Goal: Task Accomplishment & Management: Use online tool/utility

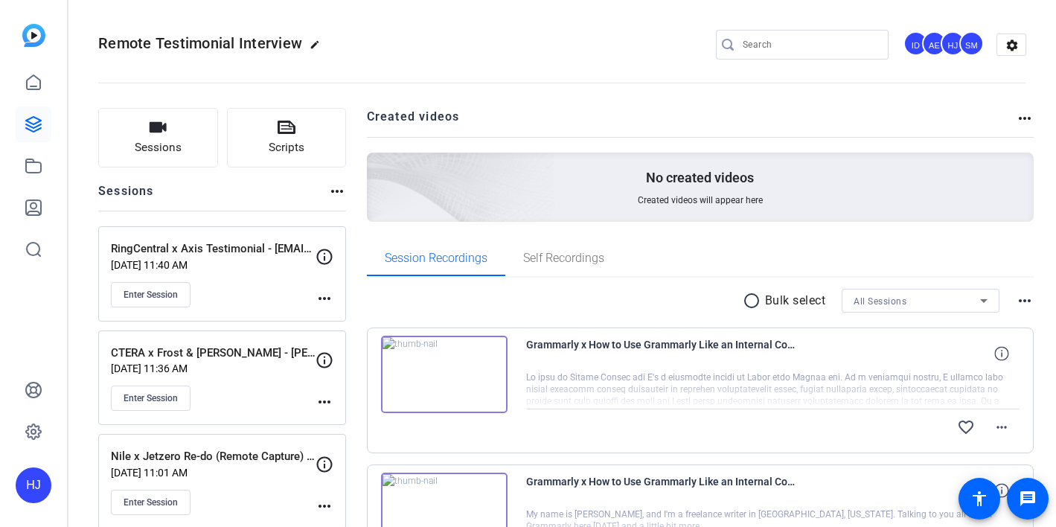
click at [816, 39] on input "Search" at bounding box center [810, 45] width 134 height 18
click at [813, 42] on input "Search" at bounding box center [810, 45] width 134 height 18
paste input "Impel x Impel x [PERSON_NAME] Chevrolet of Lansing Capture"
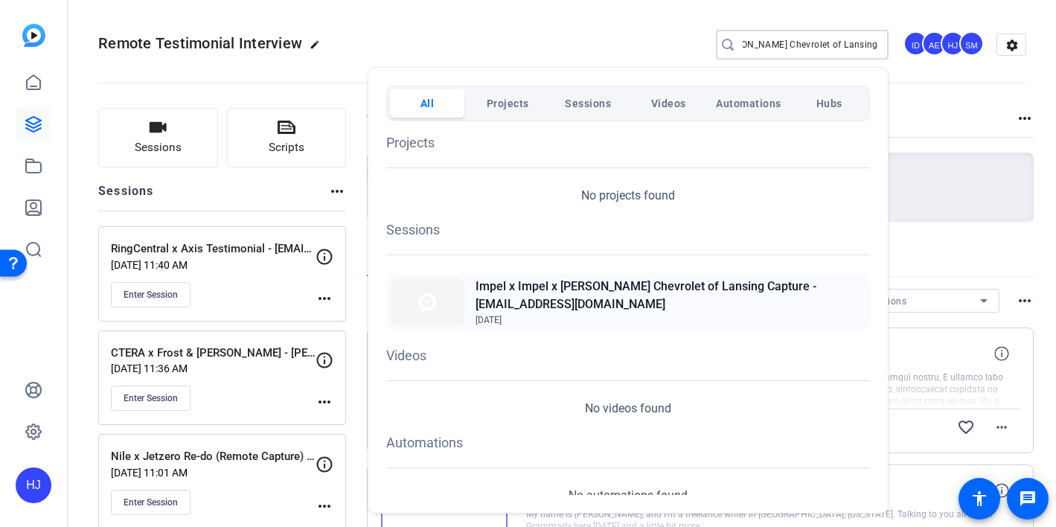
type input "Impel x Impel x [PERSON_NAME] Chevrolet of Lansing Capture"
click at [610, 298] on h2 "Impel x Impel x [PERSON_NAME] Chevrolet of Lansing Capture - [EMAIL_ADDRESS][DO…" at bounding box center [670, 296] width 391 height 36
click at [630, 62] on div at bounding box center [528, 263] width 1056 height 527
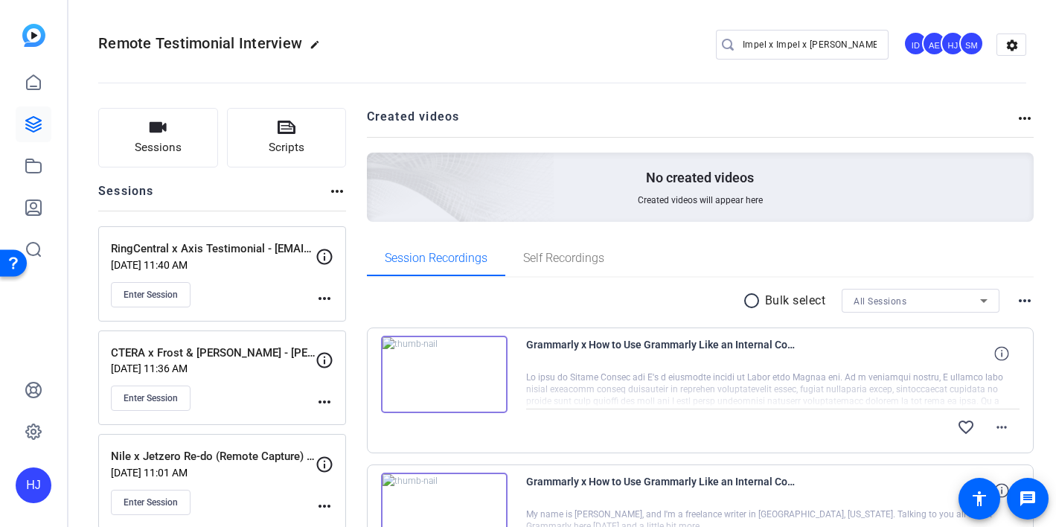
scroll to position [4, 0]
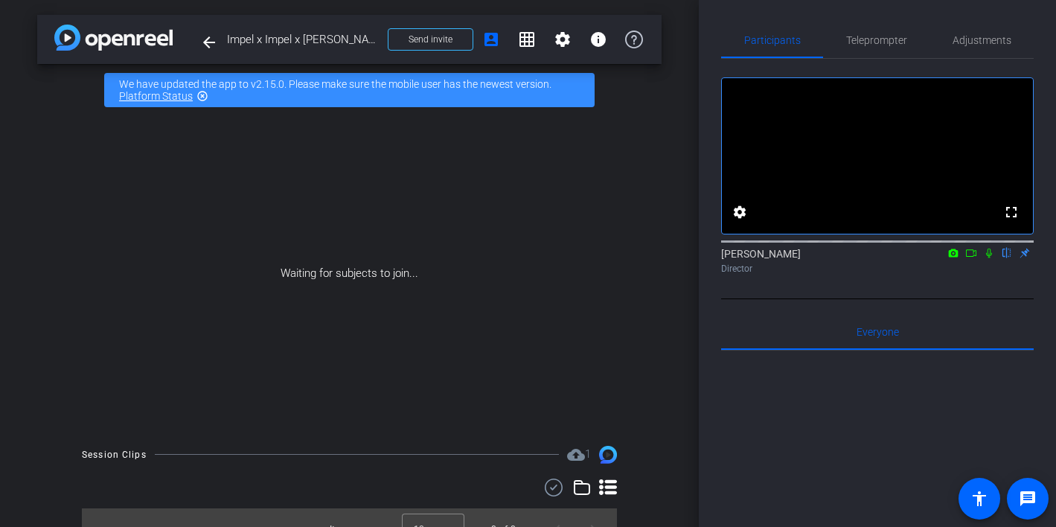
click at [970, 248] on icon at bounding box center [971, 253] width 12 height 10
click at [988, 248] on icon at bounding box center [989, 253] width 12 height 10
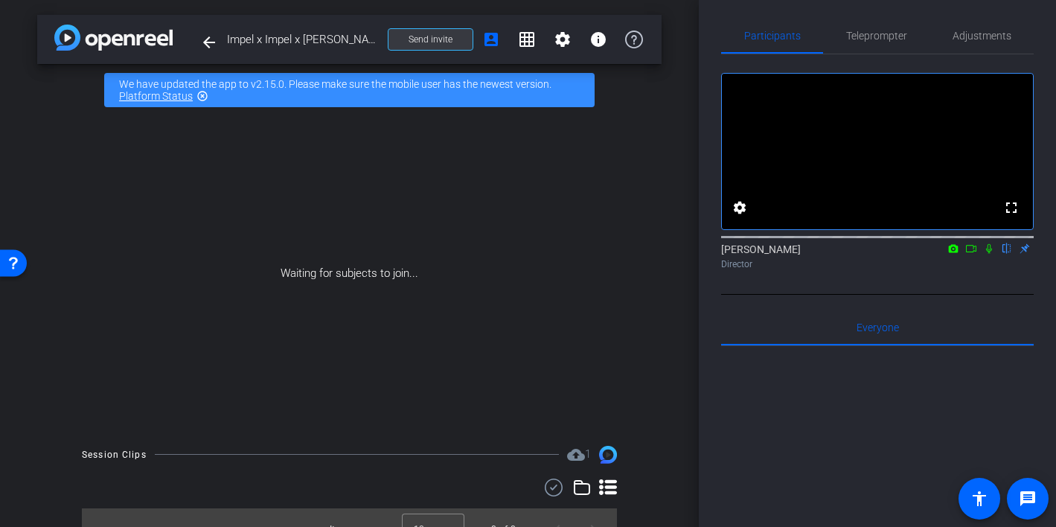
click at [449, 36] on span "Send invite" at bounding box center [431, 39] width 44 height 12
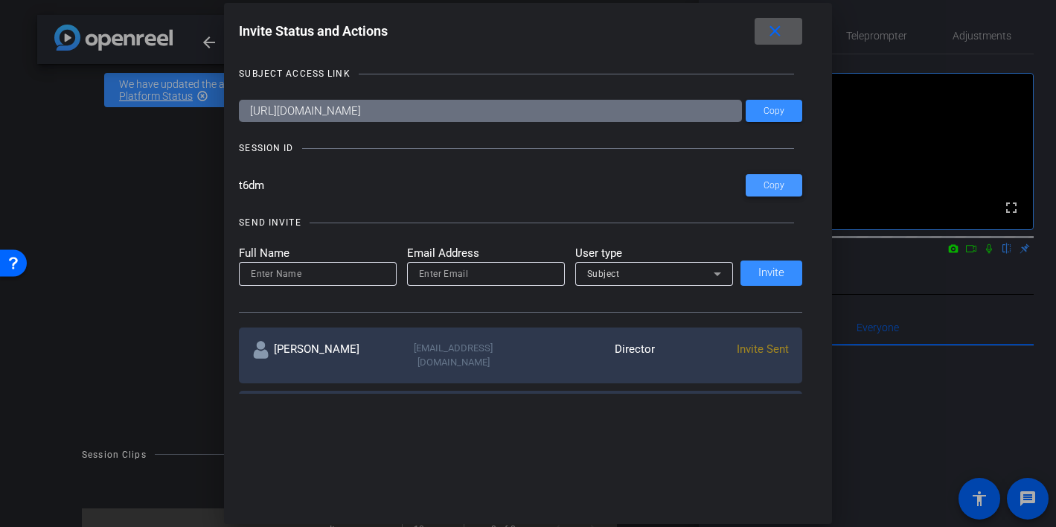
click at [781, 186] on span "Copy" at bounding box center [773, 185] width 21 height 11
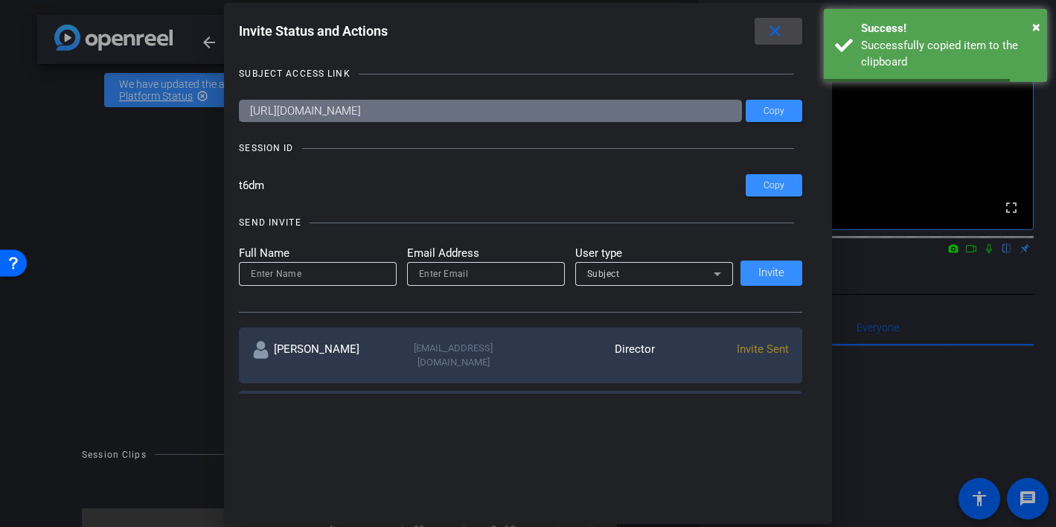
click at [780, 34] on mat-icon "close" at bounding box center [775, 31] width 19 height 19
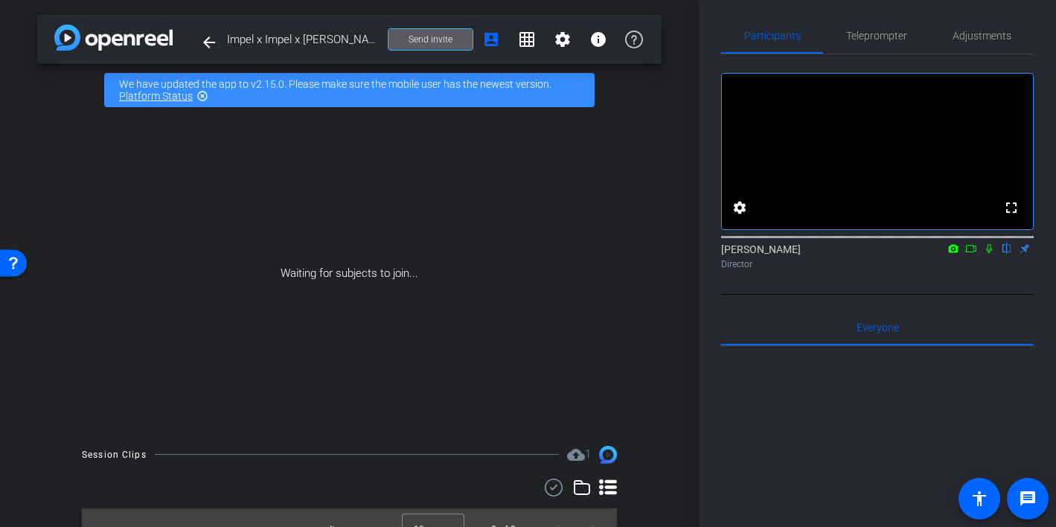
click at [424, 39] on span "Send invite" at bounding box center [431, 39] width 44 height 12
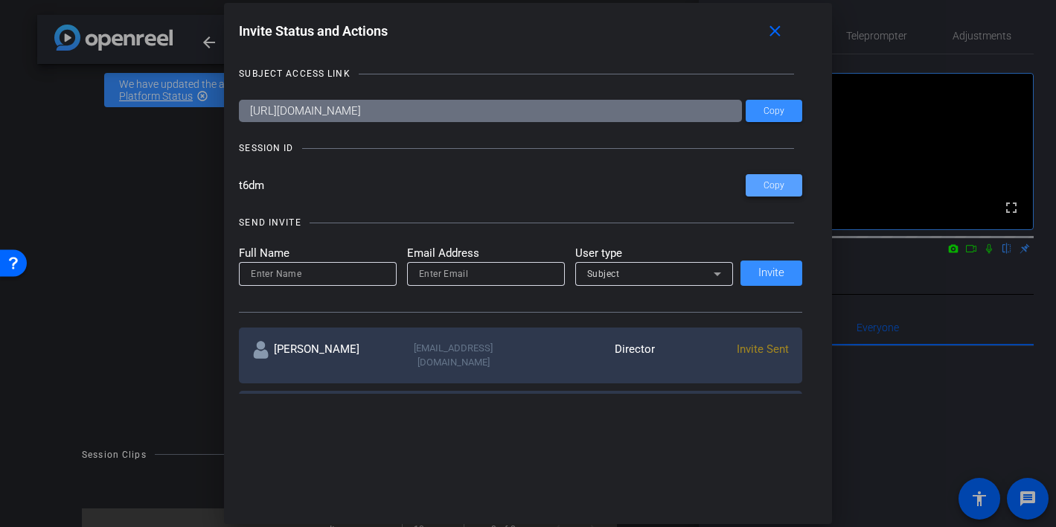
click at [770, 183] on span "Copy" at bounding box center [773, 185] width 21 height 11
click at [761, 110] on span at bounding box center [774, 111] width 57 height 36
click at [779, 33] on mat-icon "close" at bounding box center [775, 31] width 19 height 19
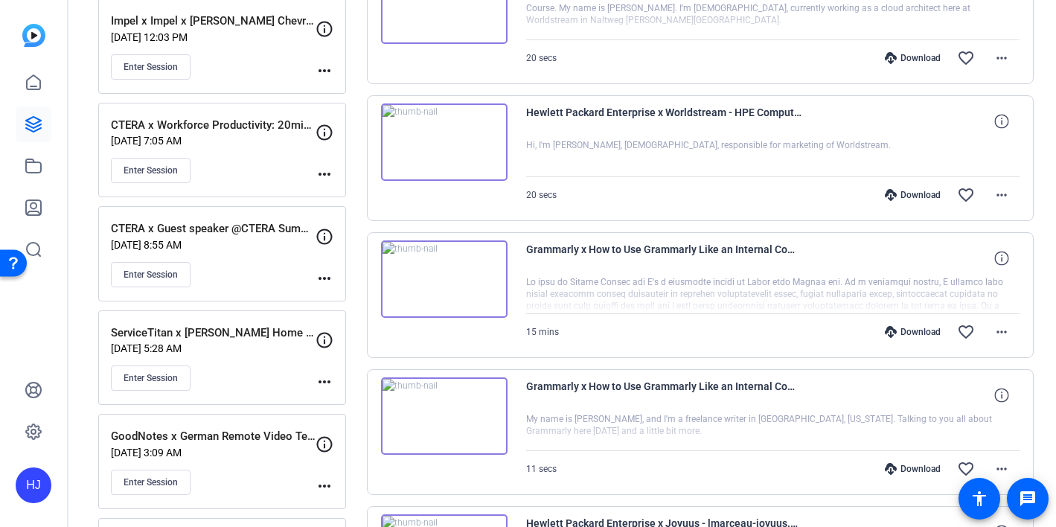
scroll to position [644, 0]
click at [1001, 331] on mat-icon "more_horiz" at bounding box center [1002, 330] width 18 height 18
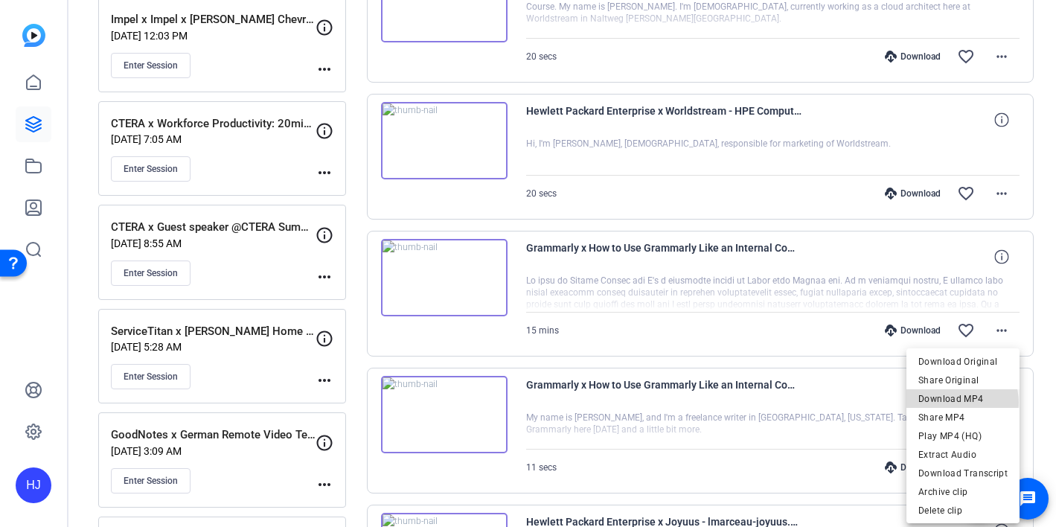
click at [957, 403] on span "Download MP4" at bounding box center [962, 399] width 89 height 18
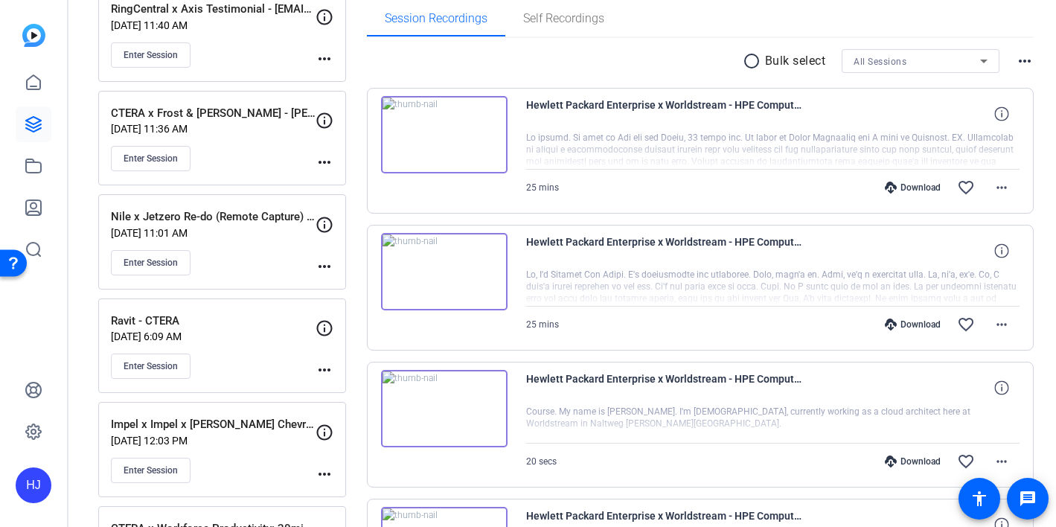
scroll to position [0, 0]
